Goal: Transaction & Acquisition: Purchase product/service

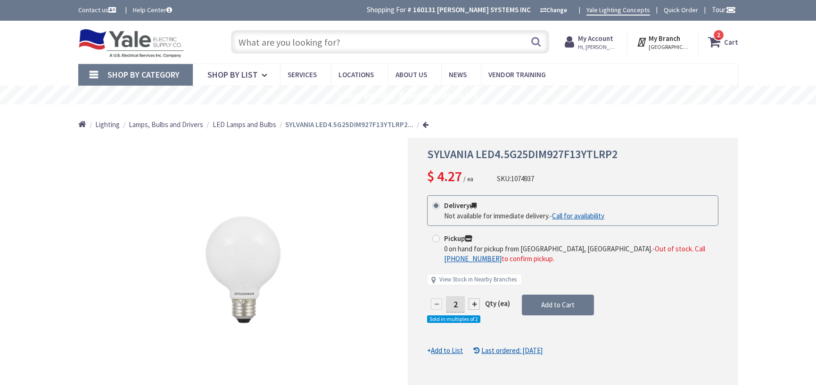
click at [392, 43] on input "text" at bounding box center [390, 42] width 318 height 24
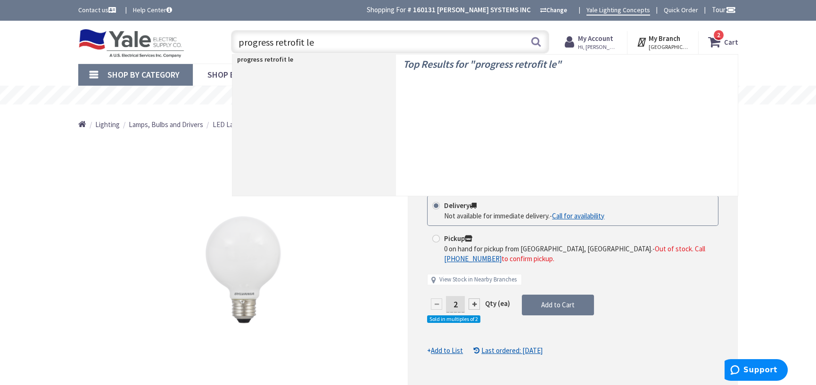
type input "progress retrofit led"
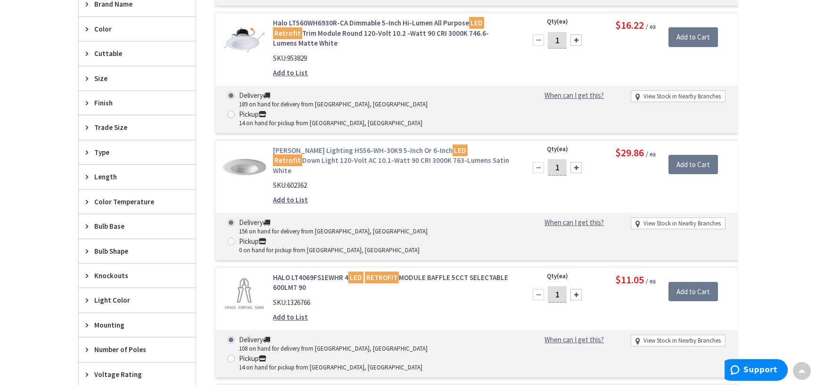
scroll to position [424, 0]
click at [327, 146] on link "Hubbell Lighting HS56-WH-30K9 5-Inch Or 6-Inch LED Retrofit Down Light 120-Volt…" at bounding box center [393, 161] width 240 height 30
type input "[GEOGRAPHIC_DATA], [GEOGRAPHIC_DATA]"
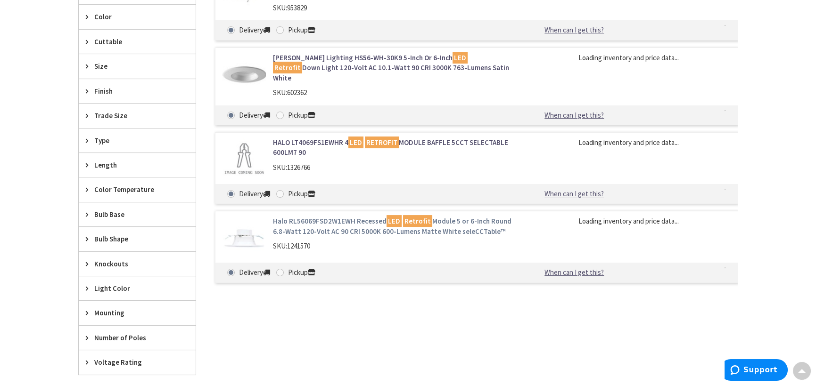
scroll to position [436, 0]
click at [339, 217] on link "Halo RL56069FSD2W1EWH Recessed LED Retrofit Module 5 or 6-Inch Round 6.8-Watt 1…" at bounding box center [393, 227] width 240 height 20
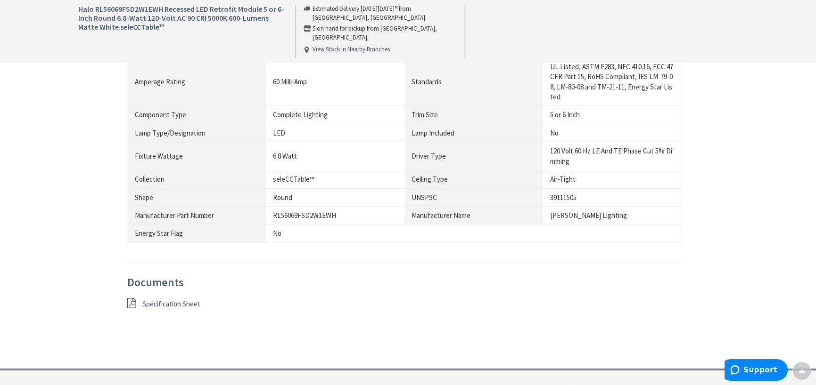
scroll to position [613, 0]
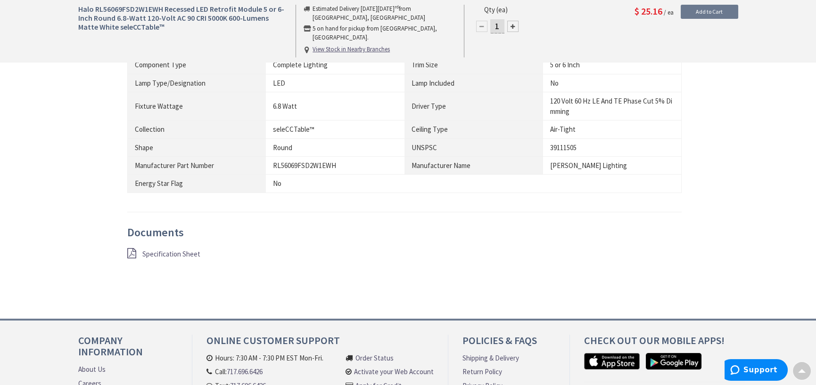
click at [172, 250] on span "Specification Sheet" at bounding box center [171, 254] width 58 height 9
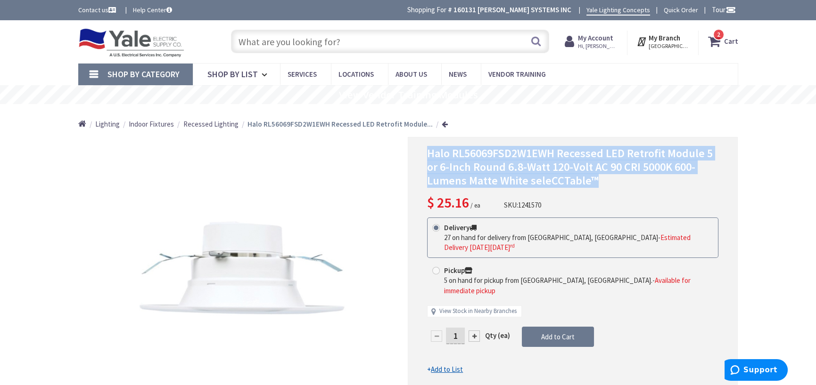
drag, startPoint x: 599, startPoint y: 183, endPoint x: 418, endPoint y: 153, distance: 183.8
click at [418, 153] on div "Halo RL56069FSD2W1EWH Recessed LED Retrofit Module 5 or 6-Inch Round 6.8-Watt 1…" at bounding box center [573, 273] width 330 height 273
copy span "Halo RL56069FSD2W1EWH Recessed LED Retrofit Module 5 or 6-Inch Round 6.8-Watt 1…"
click at [732, 41] on strong "Cart" at bounding box center [731, 41] width 14 height 17
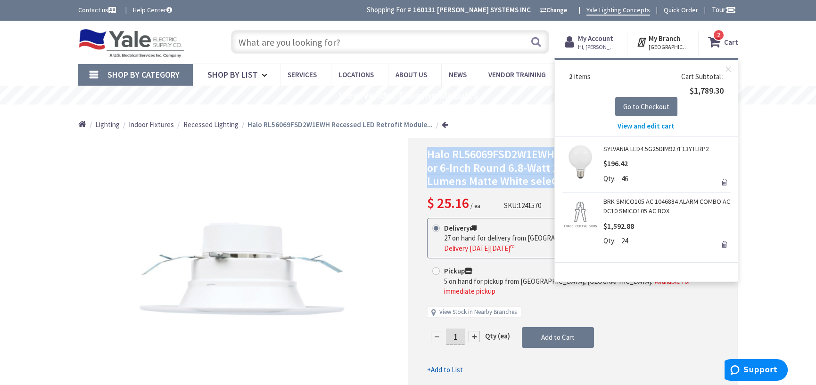
click at [644, 148] on link "SYLVANIA LED4.5G25DIM927F13YTLRP2" at bounding box center [656, 148] width 106 height 9
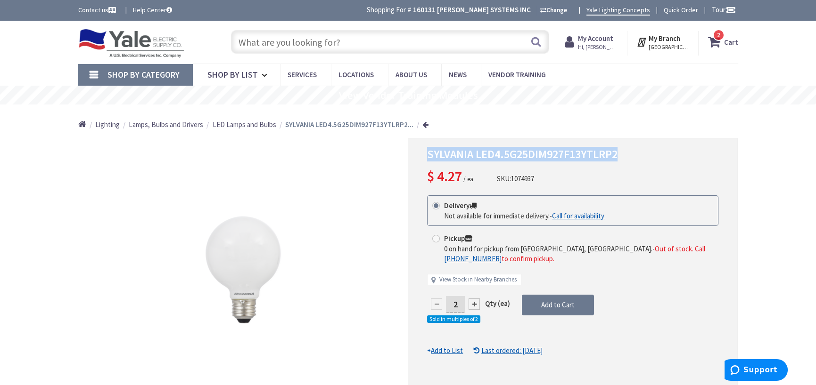
drag, startPoint x: 425, startPoint y: 153, endPoint x: 615, endPoint y: 153, distance: 190.4
click at [633, 154] on div "SYLVANIA LED4.5G25DIM927F13YTLRP2 $ 4.27 / ea SKU: 1074937 This product is Disc…" at bounding box center [573, 274] width 330 height 273
copy span "SYLVANIA LED4.5G25DIM927F13YTLRP2"
click at [709, 161] on div "SYLVANIA LED4.5G25DIM927F13YTLRP2 $ 4.27 / ea SKU: 1074937" at bounding box center [572, 167] width 291 height 39
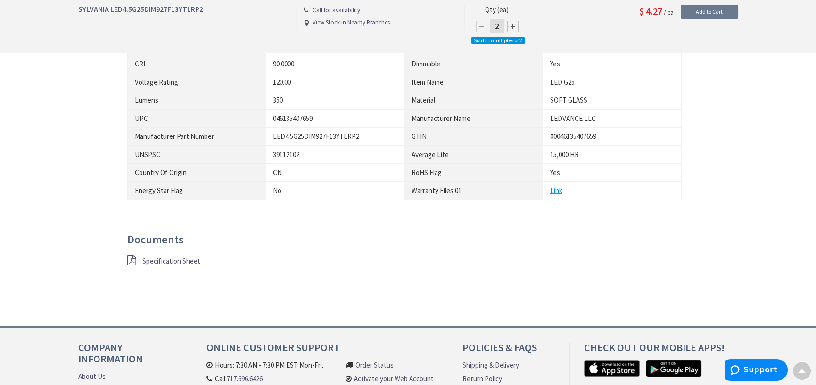
scroll to position [597, 0]
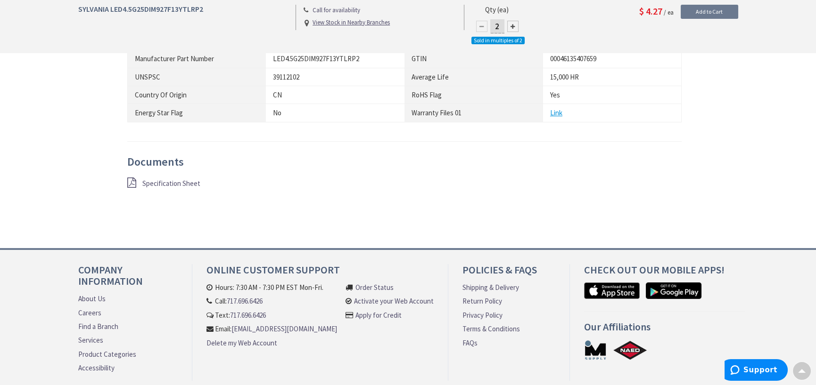
click at [179, 180] on span "Specification Sheet" at bounding box center [171, 183] width 58 height 9
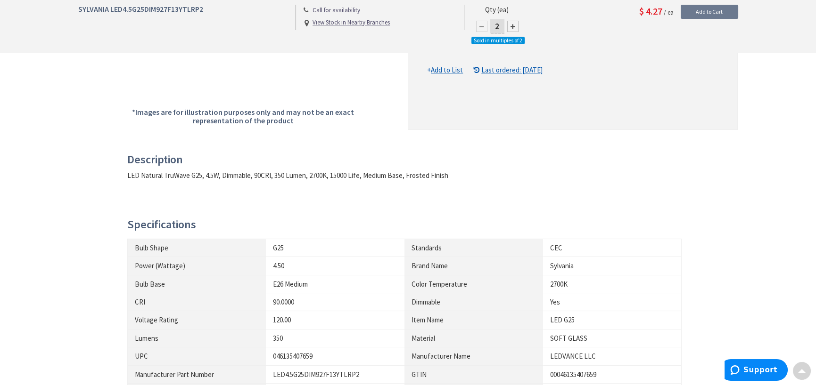
scroll to position [471, 0]
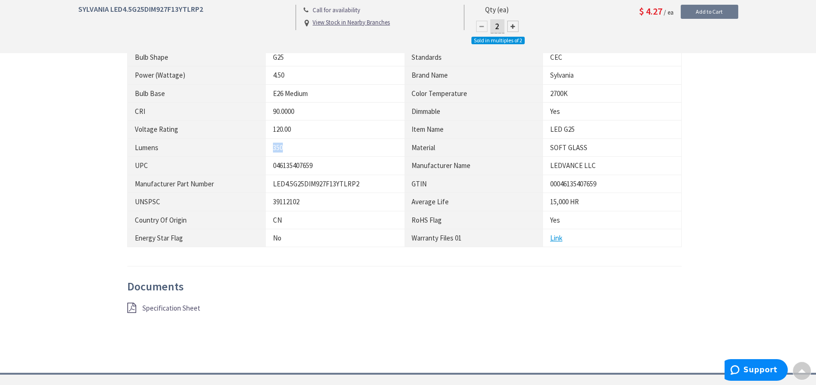
drag, startPoint x: 288, startPoint y: 145, endPoint x: 270, endPoint y: 146, distance: 18.9
click at [270, 146] on td "350" at bounding box center [335, 148] width 139 height 18
click at [345, 158] on td "046135407659" at bounding box center [335, 166] width 139 height 18
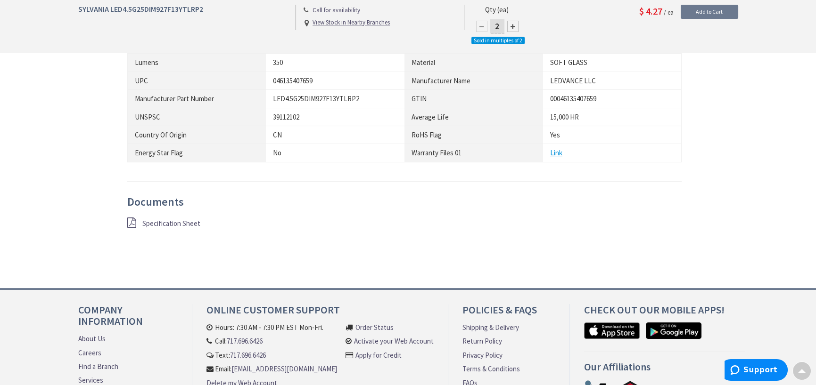
scroll to position [613, 0]
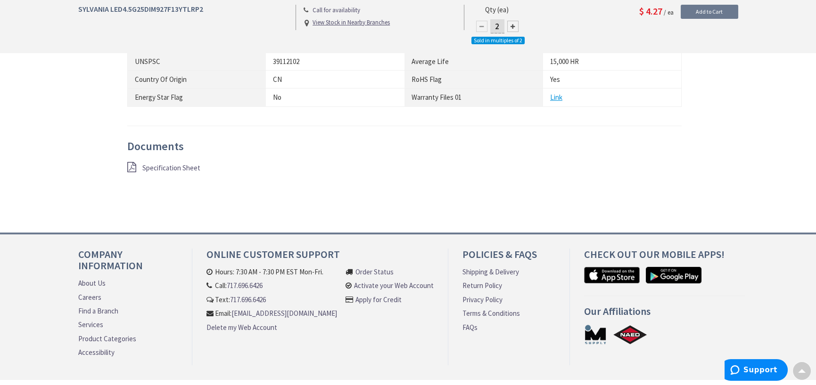
click at [164, 166] on span "Specification Sheet" at bounding box center [171, 168] width 58 height 9
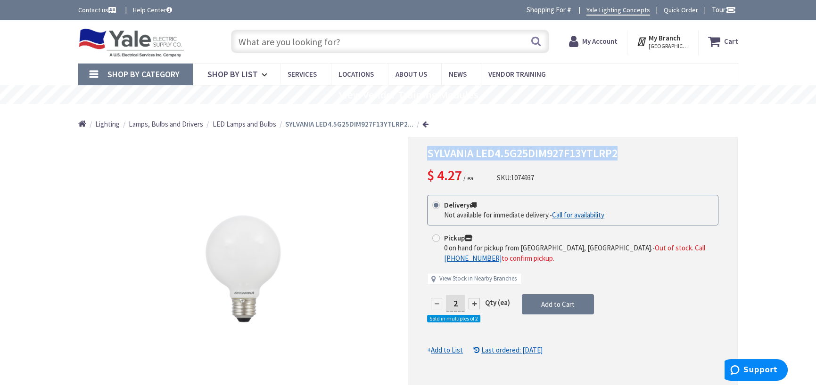
drag, startPoint x: 622, startPoint y: 150, endPoint x: 425, endPoint y: 154, distance: 197.0
click at [424, 155] on div "SYLVANIA LED4.5G25DIM927F13YTLRP2 $ 4.27 / ea SKU: 1074937 This product is Disc…" at bounding box center [573, 273] width 330 height 273
click at [631, 157] on h1 "SYLVANIA LED4.5G25DIM927F13YTLRP2" at bounding box center [572, 155] width 291 height 14
click at [639, 152] on h1 "SYLVANIA LED4.5G25DIM927F13YTLRP2" at bounding box center [572, 155] width 291 height 14
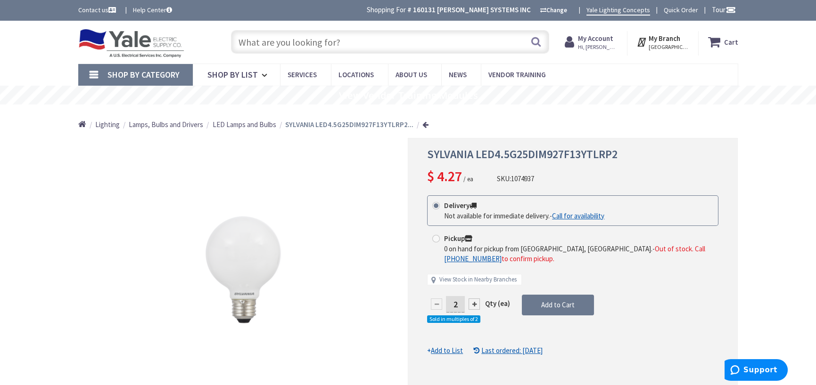
drag, startPoint x: 617, startPoint y: 154, endPoint x: 418, endPoint y: 162, distance: 199.0
click at [418, 162] on div "SYLVANIA LED4.5G25DIM927F13YTLRP2 $ 4.27 / ea SKU: 1074937 This product is Disc…" at bounding box center [573, 274] width 330 height 273
drag, startPoint x: 429, startPoint y: 154, endPoint x: 632, endPoint y: 152, distance: 203.1
click at [632, 152] on h1 "SYLVANIA LED4.5G25DIM927F13YTLRP2" at bounding box center [572, 155] width 291 height 14
click at [623, 155] on h1 "SYLVANIA LED4.5G25DIM927F13YTLRP2" at bounding box center [572, 155] width 291 height 14
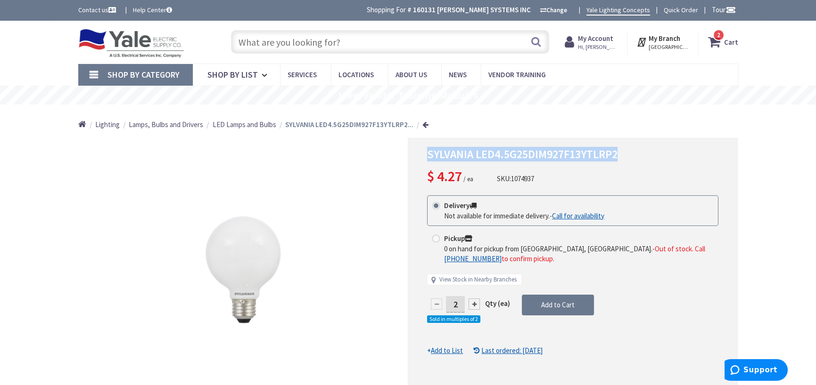
drag, startPoint x: 428, startPoint y: 154, endPoint x: 664, endPoint y: 154, distance: 236.6
click at [664, 154] on h1 "SYLVANIA LED4.5G25DIM927F13YTLRP2" at bounding box center [572, 155] width 291 height 14
click at [642, 158] on h1 "SYLVANIA LED4.5G25DIM927F13YTLRP2" at bounding box center [572, 155] width 291 height 14
click at [725, 46] on strong "Cart" at bounding box center [731, 41] width 14 height 17
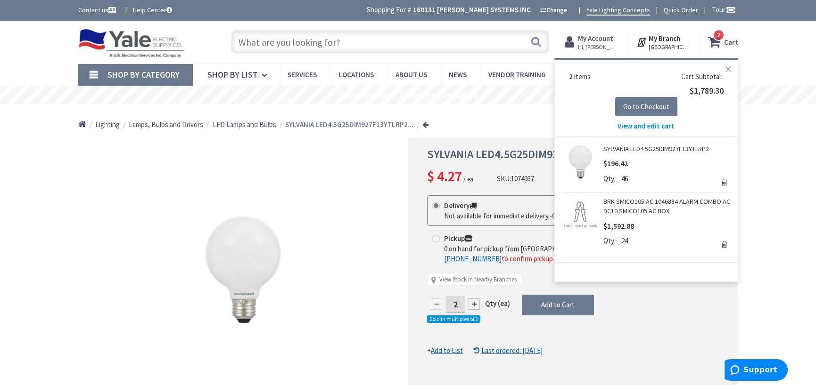
click at [728, 67] on button "Close" at bounding box center [728, 69] width 19 height 19
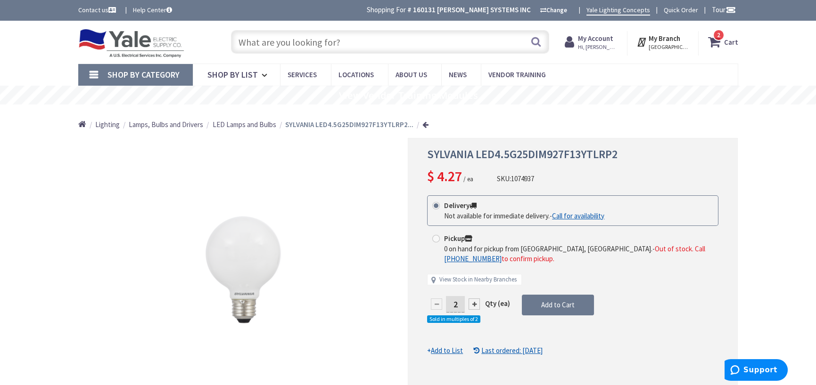
click at [290, 41] on input "text" at bounding box center [390, 42] width 318 height 24
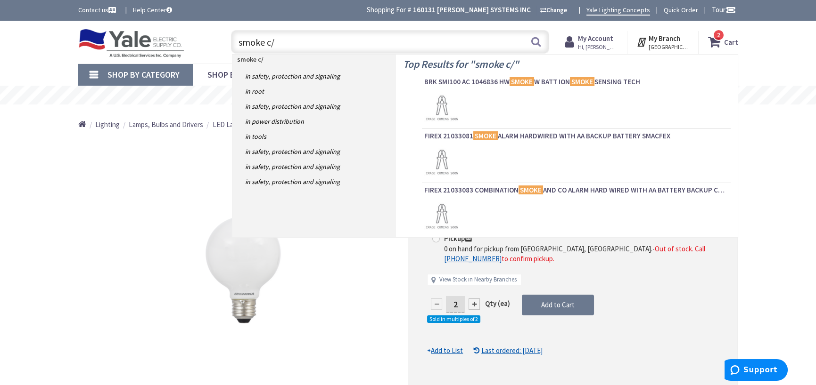
type input "smoke c/o"
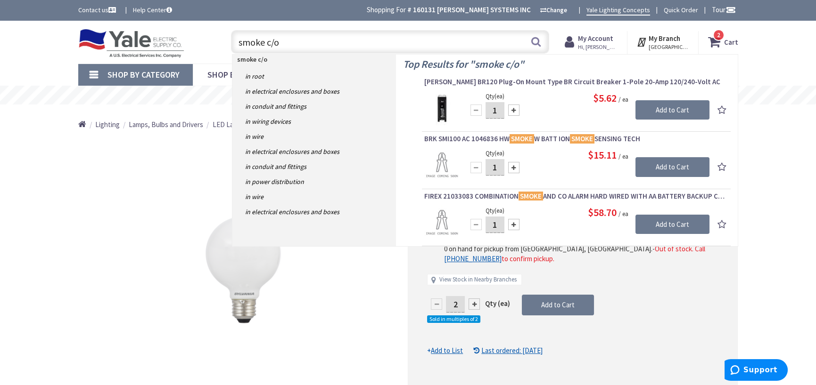
drag, startPoint x: 316, startPoint y: 40, endPoint x: 175, endPoint y: 41, distance: 140.9
click at [175, 41] on div "Toggle Nav smoke c/o smoke c/o Search 2 2 2 items Cart My Cart 2" at bounding box center [408, 42] width 674 height 32
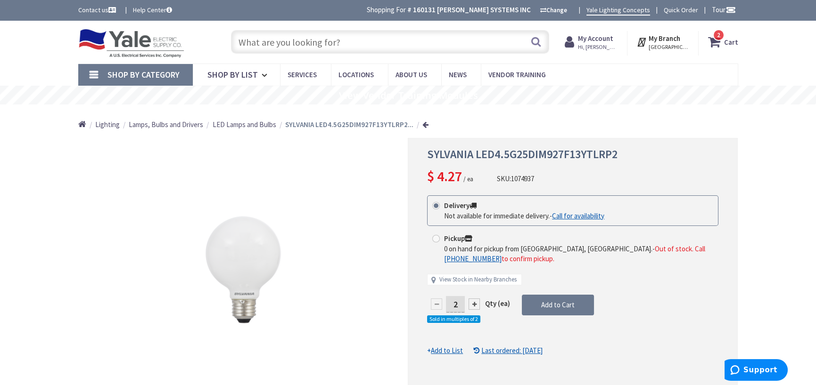
click at [778, 66] on div "Shop By Category Conduit and Fittings Cable Tray & Accessories Cable Trays Cabl…" at bounding box center [408, 75] width 816 height 22
click at [303, 43] on input "text" at bounding box center [390, 42] width 318 height 24
click at [424, 127] on link at bounding box center [425, 124] width 6 height 7
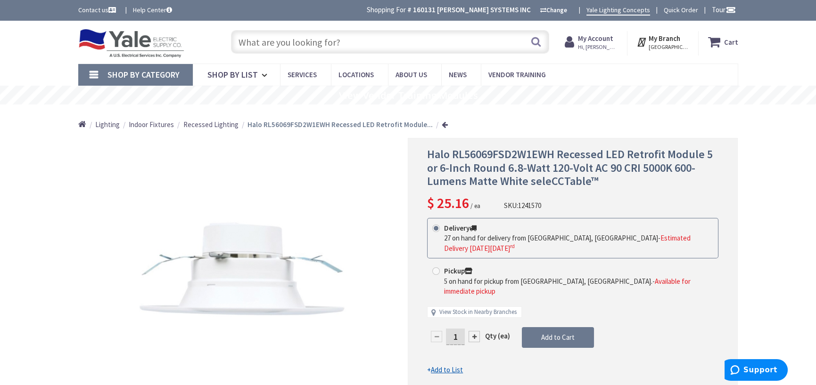
click at [344, 43] on input "text" at bounding box center [390, 42] width 318 height 24
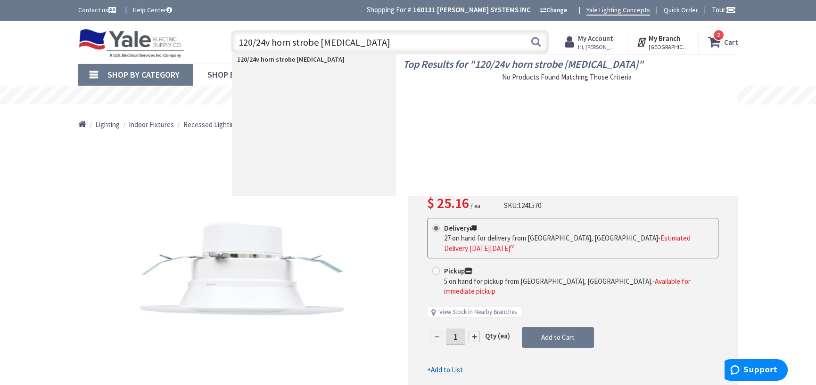
type input "120/24v horn strobe relay"
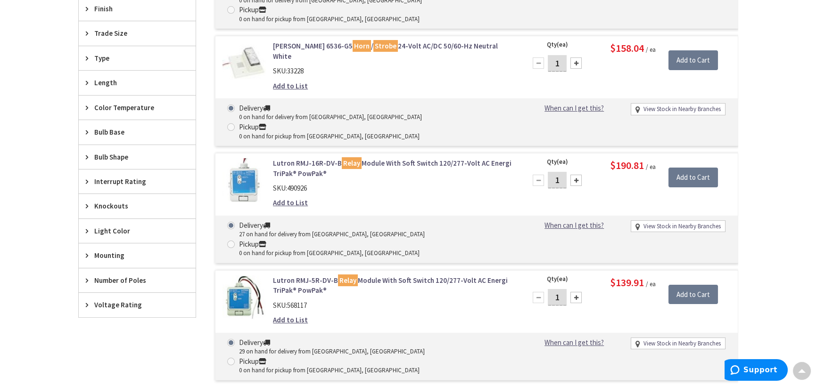
scroll to position [377, 0]
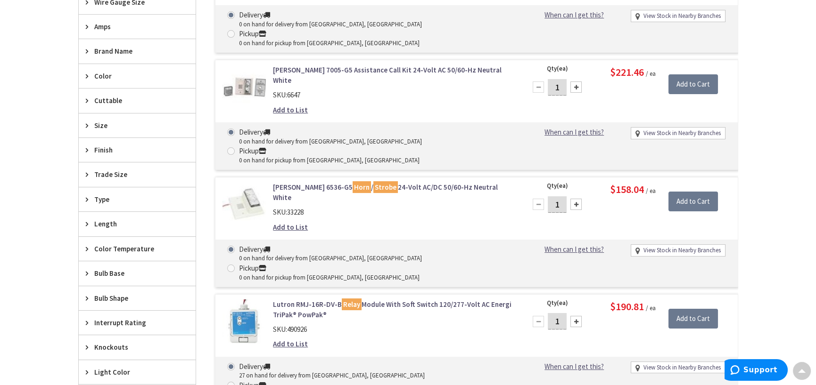
click at [308, 182] on link "[PERSON_NAME] 6536-G5 Horn / Strobe 24-Volt AC/DC 50/60-Hz Neutral White" at bounding box center [393, 192] width 240 height 20
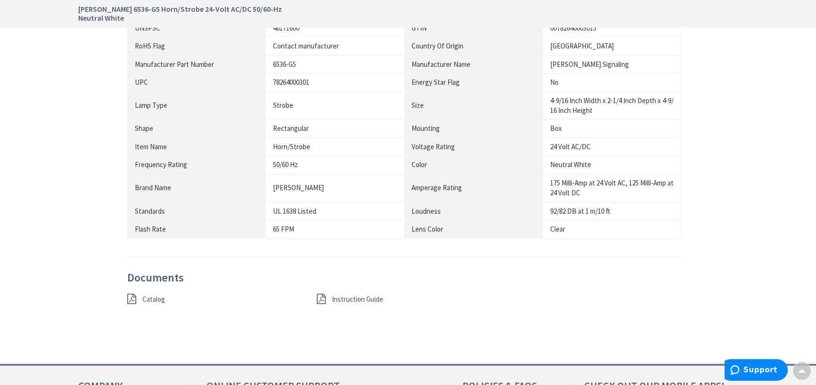
scroll to position [565, 0]
click at [151, 301] on span "Catalog" at bounding box center [153, 299] width 23 height 9
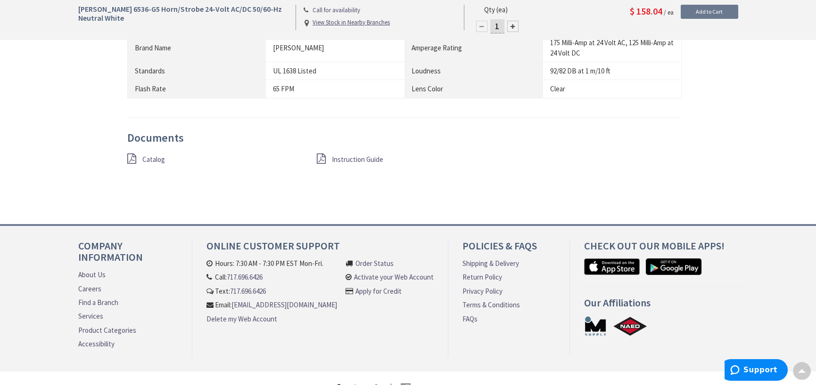
scroll to position [707, 0]
click at [355, 158] on span "Instruction Guide" at bounding box center [357, 158] width 51 height 9
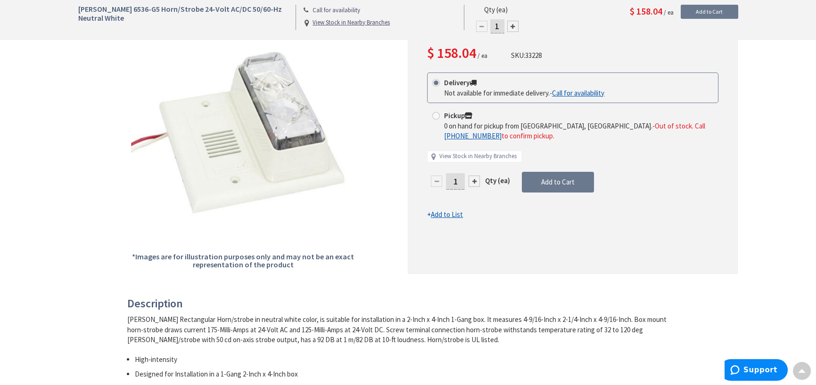
scroll to position [188, 0]
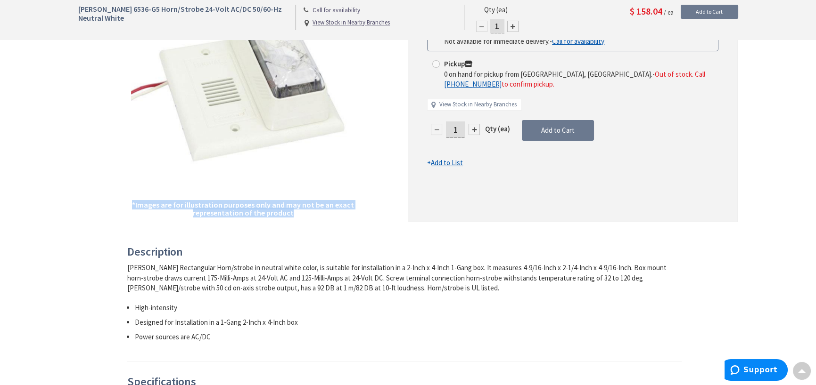
drag, startPoint x: 133, startPoint y: 203, endPoint x: 331, endPoint y: 212, distance: 197.6
click at [341, 216] on h5 "*Images are for illustration purposes only and may not be an exact representati…" at bounding box center [243, 209] width 224 height 16
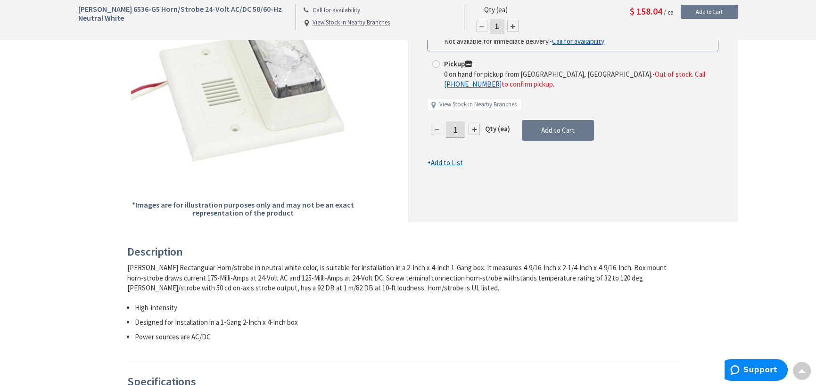
click at [291, 237] on div "Back *Images are for illustration purposes only and may not be an exact represe…" at bounding box center [408, 336] width 660 height 773
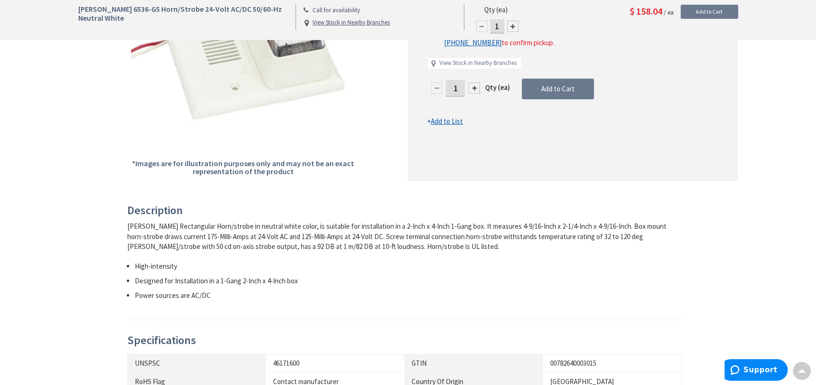
scroll to position [236, 0]
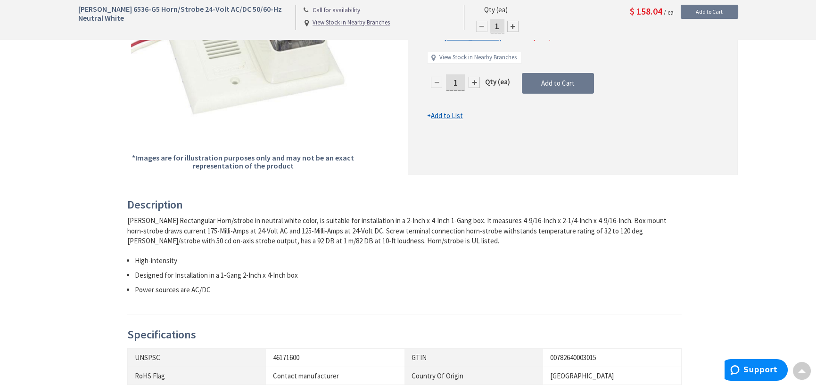
drag, startPoint x: 392, startPoint y: 242, endPoint x: 123, endPoint y: 220, distance: 269.5
drag, startPoint x: 125, startPoint y: 205, endPoint x: 401, endPoint y: 243, distance: 278.8
click at [225, 197] on div "Back *Images are for illustration purposes only and may not be an exact represe…" at bounding box center [408, 288] width 660 height 773
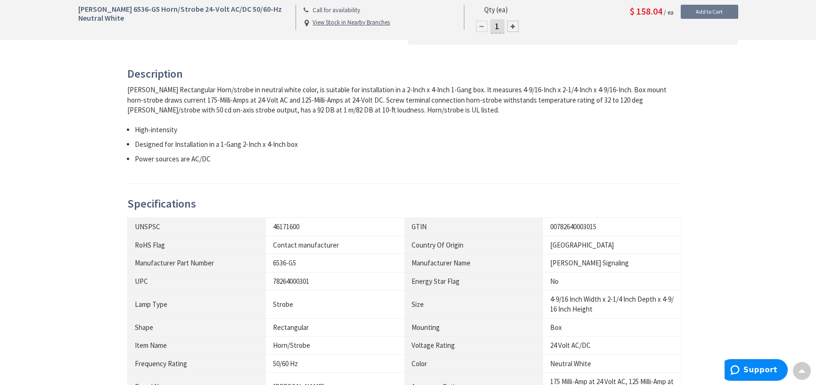
scroll to position [377, 0]
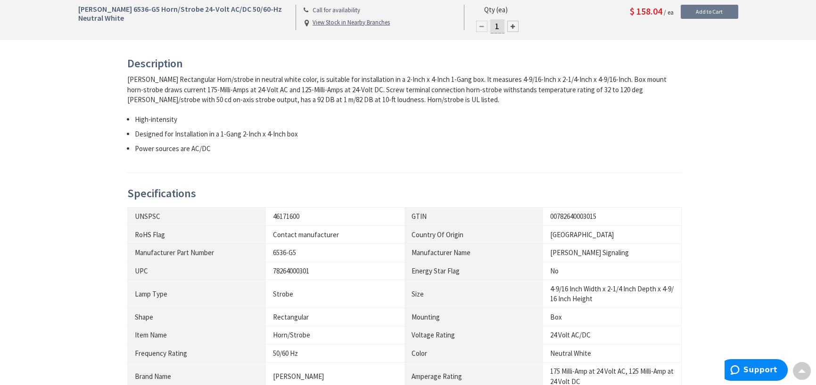
click at [303, 142] on ul "High-intensity Designed for Installation in a 1-Gang 2-Inch x 4-Inch box Power …" at bounding box center [404, 135] width 555 height 40
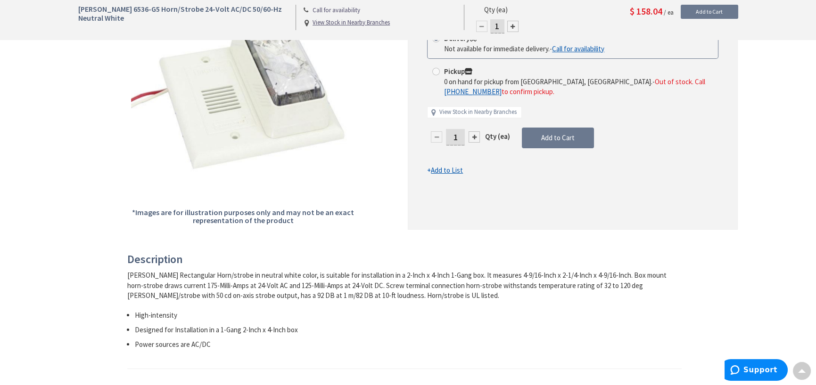
scroll to position [283, 0]
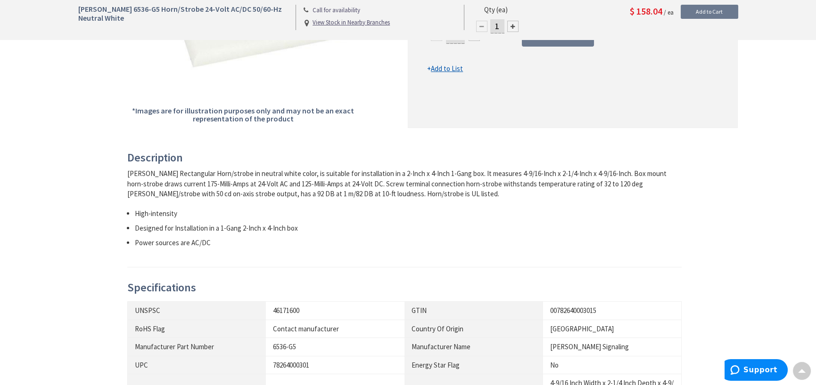
drag, startPoint x: 363, startPoint y: 196, endPoint x: 108, endPoint y: 172, distance: 256.1
click at [108, 172] on div "Description Edwards Rectangular Horn/strobe in neutral white color, is suitable…" at bounding box center [408, 389] width 674 height 475
click at [344, 230] on li "Designed for Installation in a 1-Gang 2-Inch x 4-Inch box" at bounding box center [408, 228] width 547 height 10
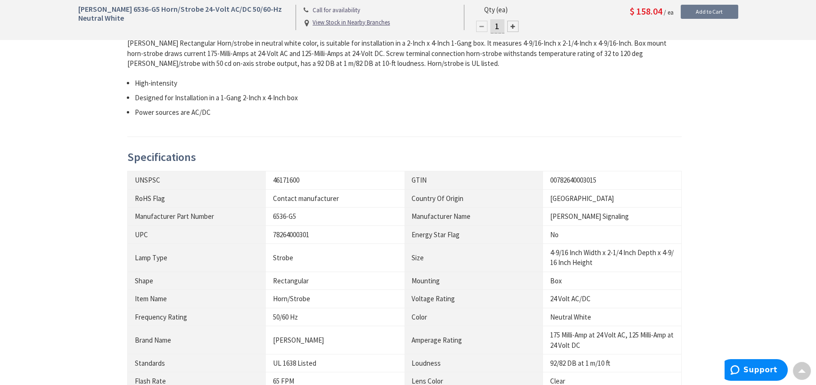
scroll to position [471, 0]
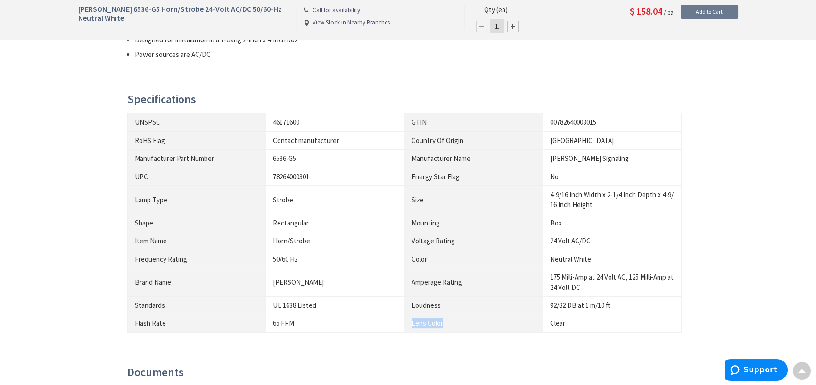
drag, startPoint x: 410, startPoint y: 322, endPoint x: 447, endPoint y: 324, distance: 37.3
click at [447, 324] on th "Lens Color" at bounding box center [473, 324] width 139 height 18
drag, startPoint x: 277, startPoint y: 321, endPoint x: 321, endPoint y: 325, distance: 44.9
click at [321, 325] on div "65 FPM" at bounding box center [335, 324] width 124 height 10
drag, startPoint x: 271, startPoint y: 305, endPoint x: 326, endPoint y: 310, distance: 54.4
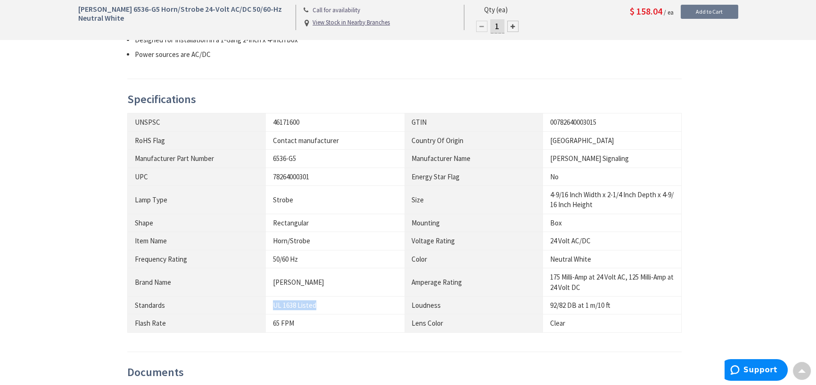
click at [326, 310] on td "UL 1638 Listed" at bounding box center [335, 305] width 139 height 18
drag, startPoint x: 270, startPoint y: 282, endPoint x: 311, endPoint y: 279, distance: 41.6
click at [311, 279] on td "Edwards" at bounding box center [335, 283] width 139 height 28
click at [323, 200] on div "Strobe" at bounding box center [335, 200] width 124 height 10
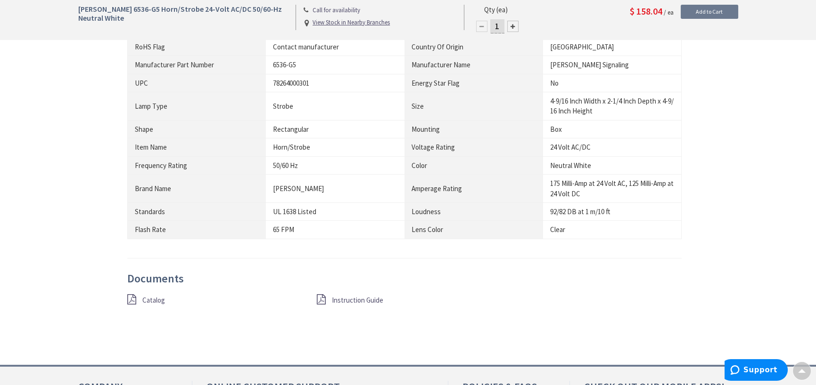
scroll to position [565, 0]
click at [153, 300] on span "Catalog" at bounding box center [153, 299] width 23 height 9
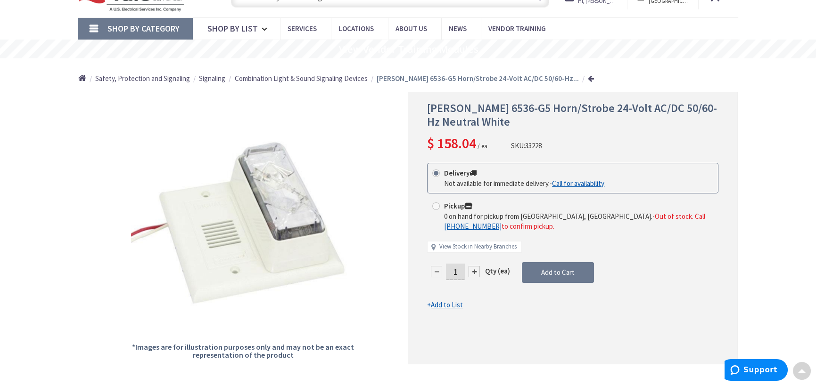
scroll to position [0, 0]
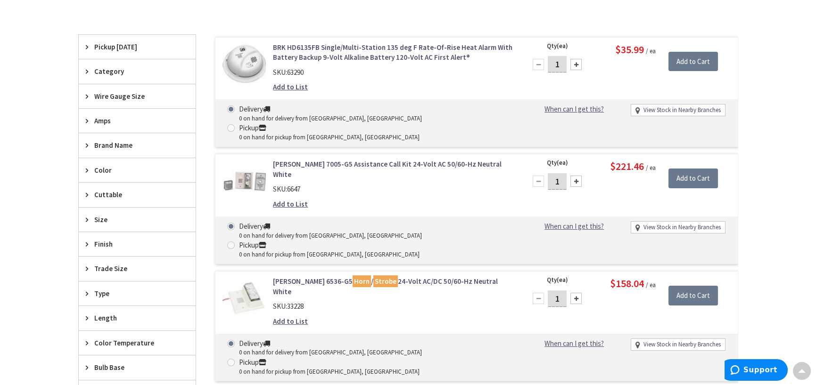
scroll to position [284, 0]
click at [425, 276] on div "Edwards 6536-G5 Horn / Strobe 24-Volt AC/DC 50/60-Hz Neutral White SKU: 33228 A…" at bounding box center [393, 303] width 254 height 55
click at [426, 276] on link "Edwards 6536-G5 Horn / Strobe 24-Volt AC/DC 50/60-Hz Neutral White" at bounding box center [393, 286] width 240 height 20
click at [384, 276] on link "Edwards 6536-G5 Horn / Strobe 24-Volt AC/DC 50/60-Hz Neutral White" at bounding box center [393, 286] width 240 height 20
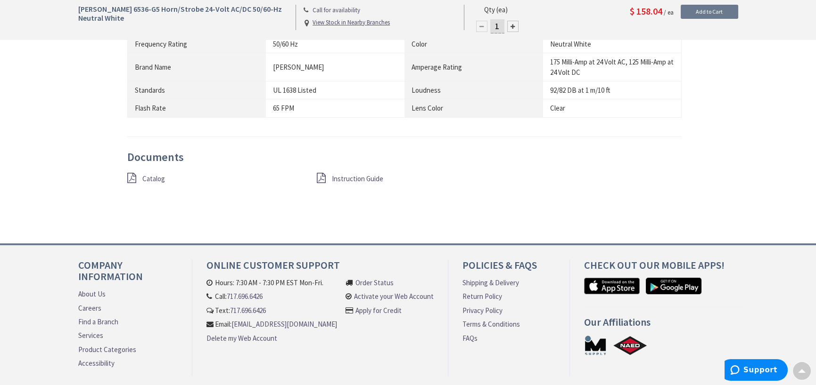
scroll to position [707, 0]
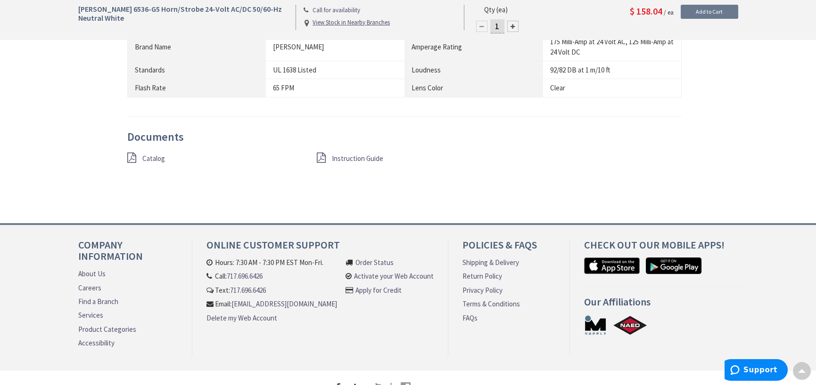
click at [352, 155] on span "Instruction Guide" at bounding box center [357, 158] width 51 height 9
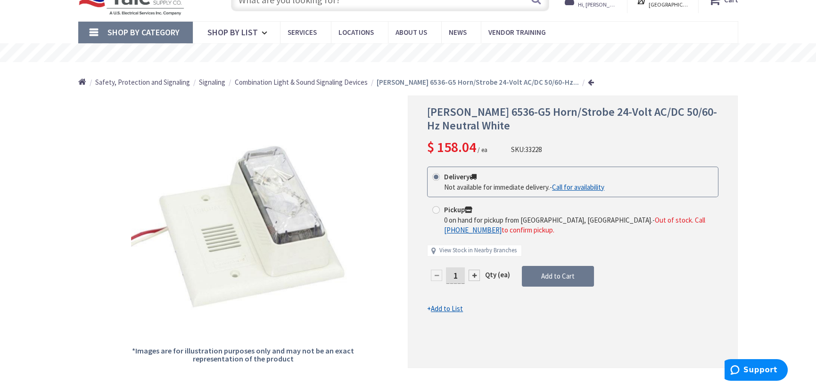
scroll to position [43, 0]
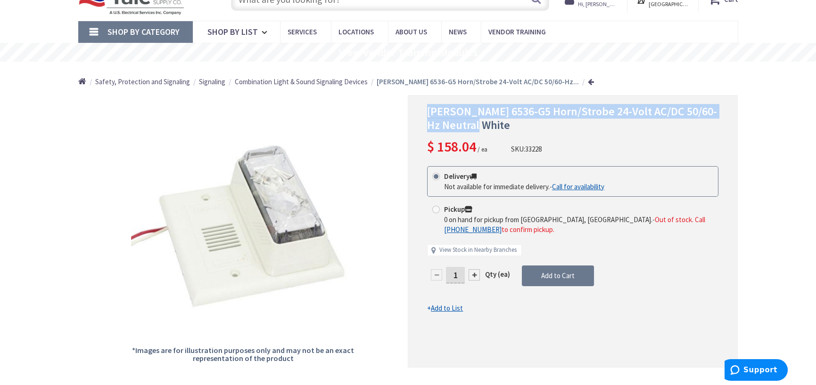
drag, startPoint x: 424, startPoint y: 111, endPoint x: 493, endPoint y: 126, distance: 71.0
click at [493, 126] on div "Edwards 6536-G5 Horn/Strobe 24-Volt AC/DC 50/60-Hz Neutral White $ 158.04 / ea …" at bounding box center [573, 231] width 330 height 273
copy span "Edwards 6536-G5 Horn/Strobe 24-Volt AC/DC 50/60-Hz Neutral White"
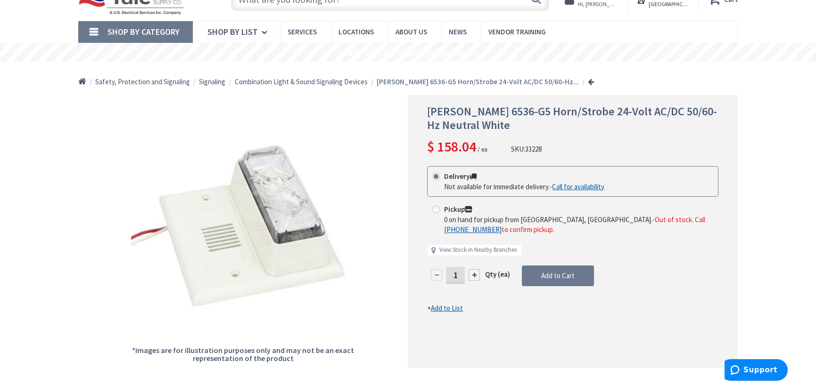
click at [528, 132] on div "Edwards 6536-G5 Horn/Strobe 24-Volt AC/DC 50/60-Hz Neutral White $ 158.04 / ea …" at bounding box center [572, 131] width 291 height 52
click at [689, 116] on h1 "Edwards 6536-G5 Horn/Strobe 24-Volt AC/DC 50/60-Hz Neutral White" at bounding box center [572, 118] width 291 height 27
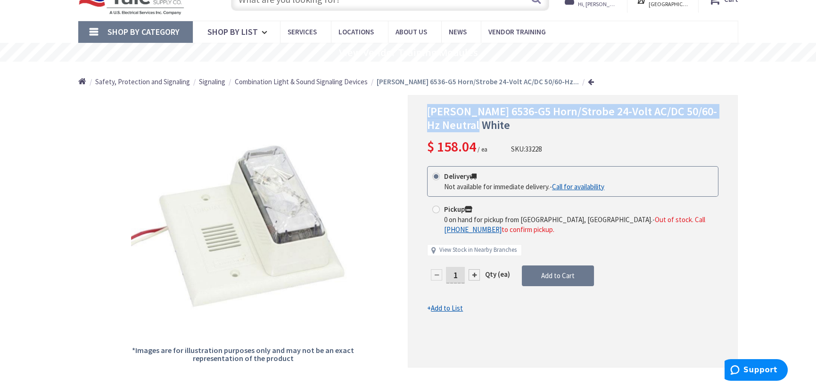
drag, startPoint x: 517, startPoint y: 129, endPoint x: 416, endPoint y: 110, distance: 102.5
click at [416, 110] on div "Edwards 6536-G5 Horn/Strobe 24-Volt AC/DC 50/60-Hz Neutral White $ 158.04 / ea …" at bounding box center [573, 231] width 330 height 273
click at [612, 125] on h1 "Edwards 6536-G5 Horn/Strobe 24-Volt AC/DC 50/60-Hz Neutral White" at bounding box center [572, 118] width 291 height 27
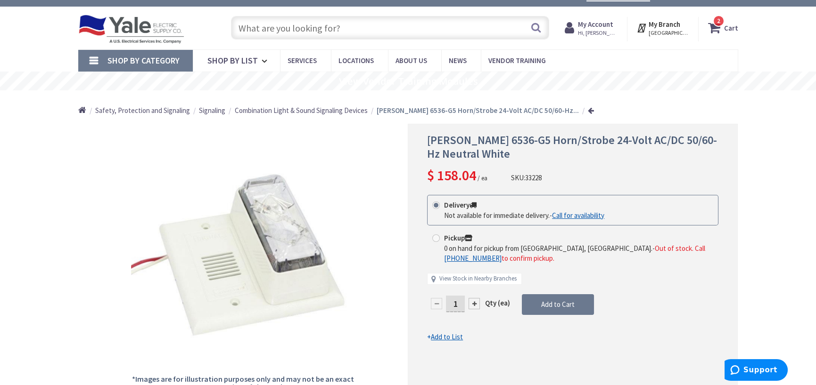
scroll to position [0, 0]
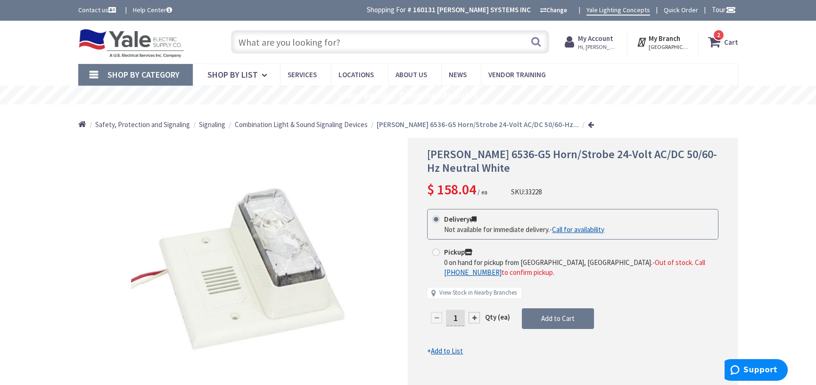
click at [724, 43] on link "2 2 items Cart" at bounding box center [723, 41] width 30 height 17
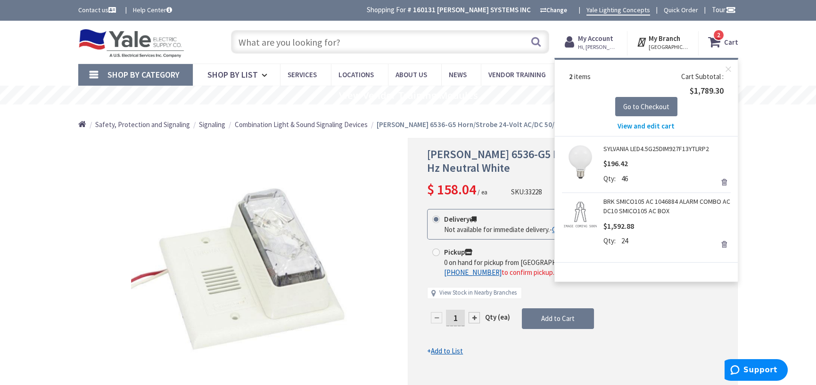
click at [609, 147] on link "SYLVANIA LED4.5G25DIM927F13YTLRP2" at bounding box center [656, 148] width 106 height 9
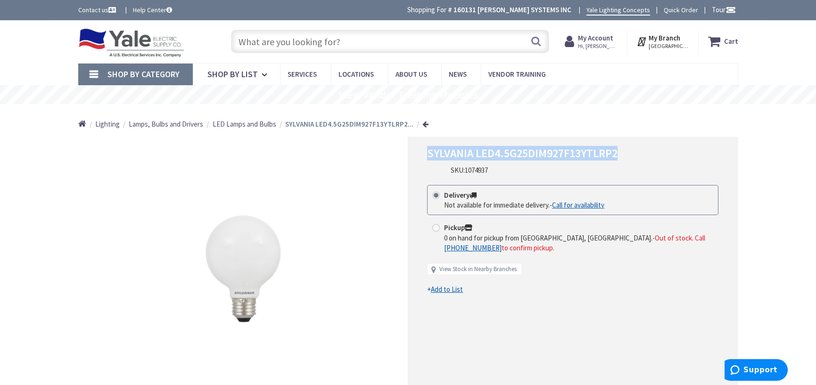
drag, startPoint x: 428, startPoint y: 156, endPoint x: 627, endPoint y: 147, distance: 199.5
click at [627, 147] on h1 "SYLVANIA LED4.5G25DIM927F13YTLRP2" at bounding box center [572, 154] width 291 height 14
copy span "SYLVANIA LED4.5G25DIM927F13YTLRP2"
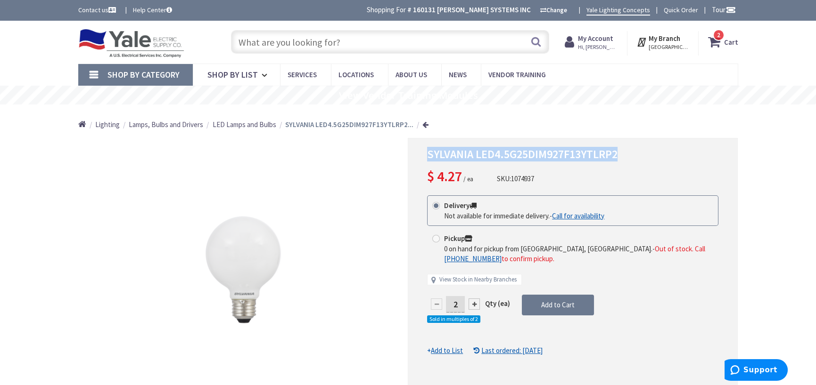
click at [721, 40] on span "2 2 items" at bounding box center [718, 35] width 12 height 12
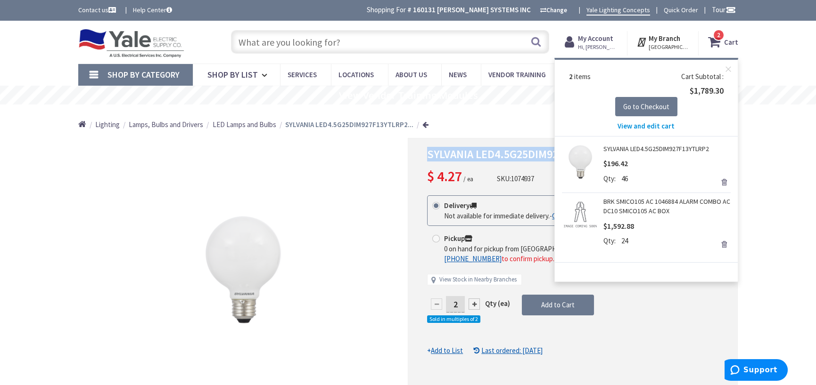
click at [610, 49] on span "Hi, [PERSON_NAME]" at bounding box center [598, 47] width 40 height 8
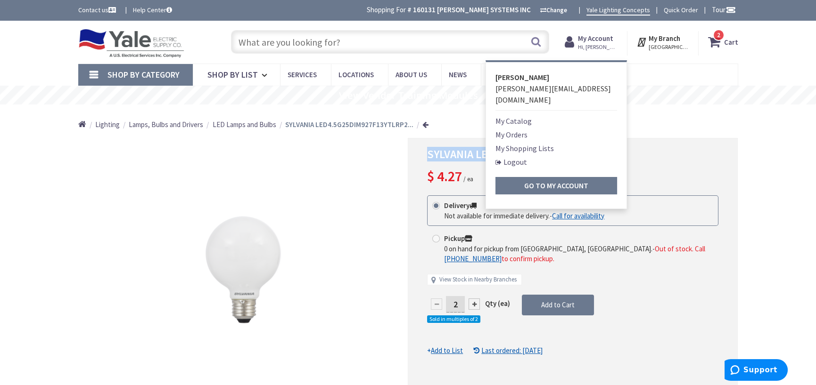
click at [520, 143] on link "My Shopping Lists" at bounding box center [524, 148] width 58 height 11
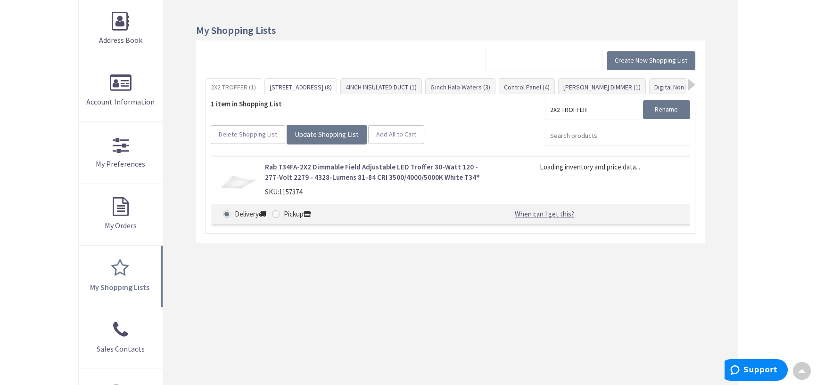
click at [299, 87] on link "[STREET_ADDRESS] (8)" at bounding box center [301, 87] width 72 height 17
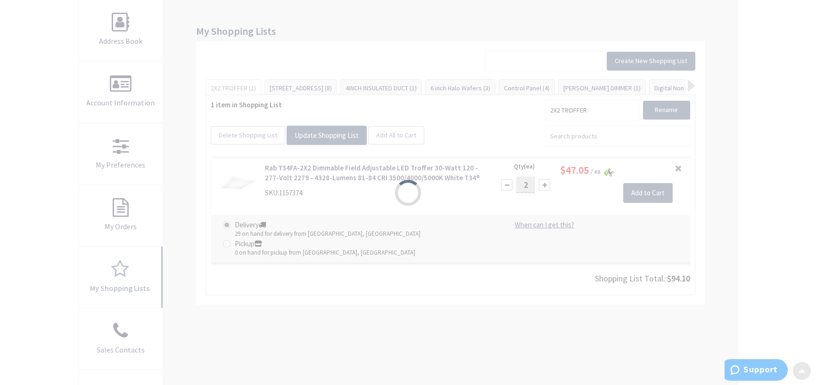
scroll to position [141, 0]
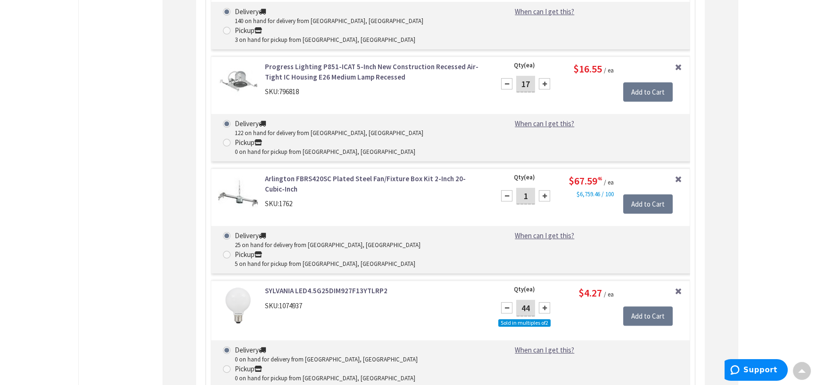
scroll to position [827, 0]
